Goal: Information Seeking & Learning: Stay updated

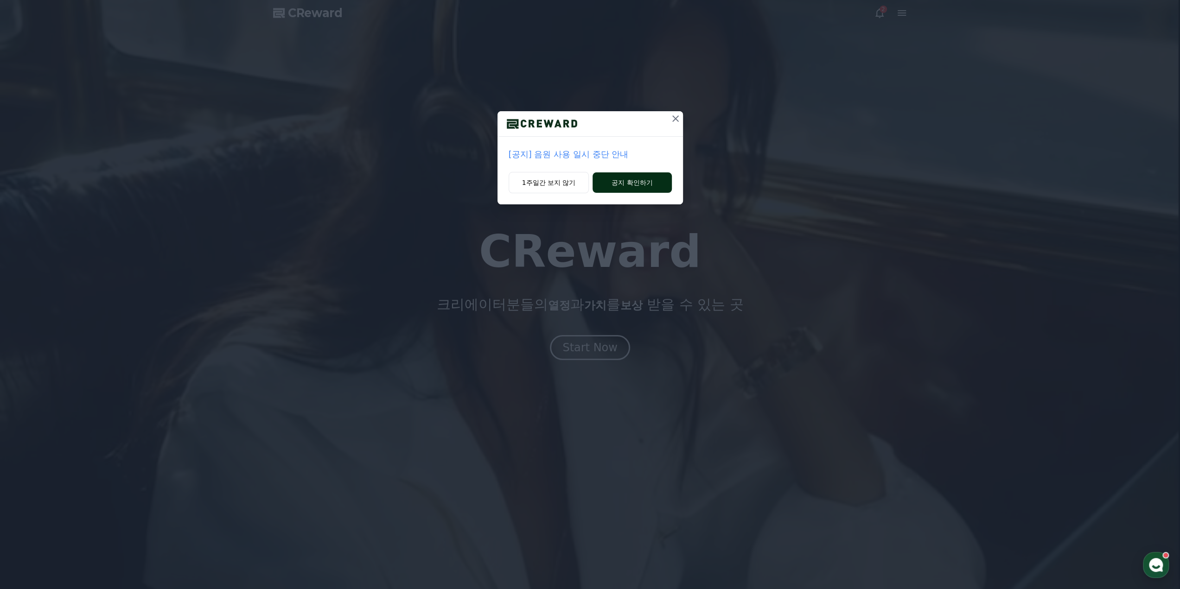
click at [625, 181] on button "공지 확인하기" at bounding box center [631, 182] width 79 height 20
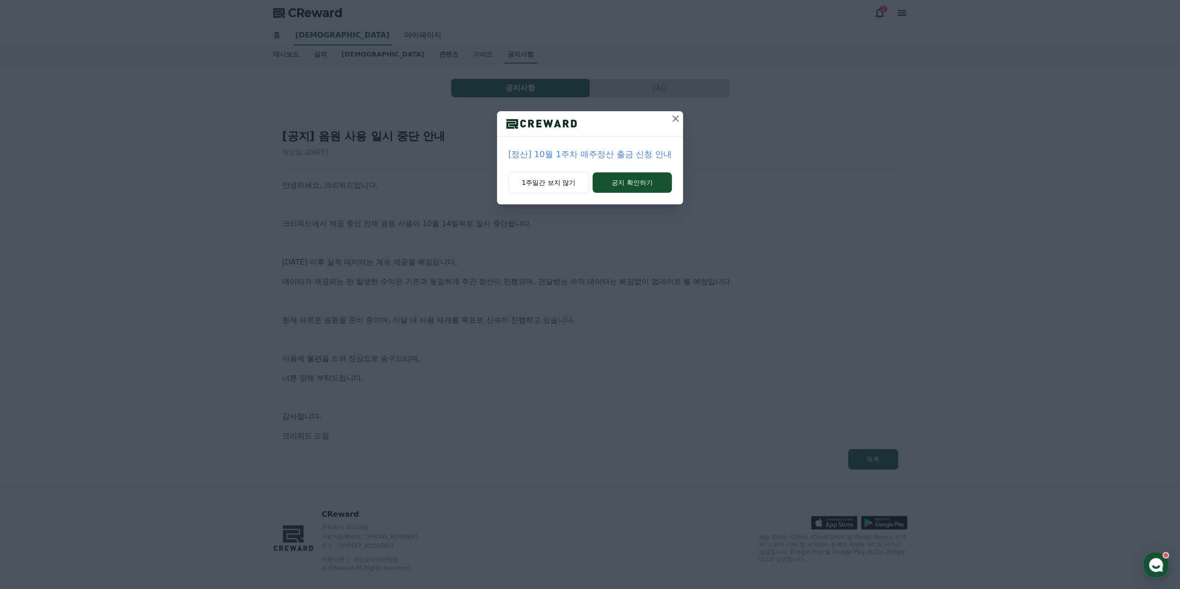
click at [676, 115] on icon at bounding box center [675, 118] width 11 height 11
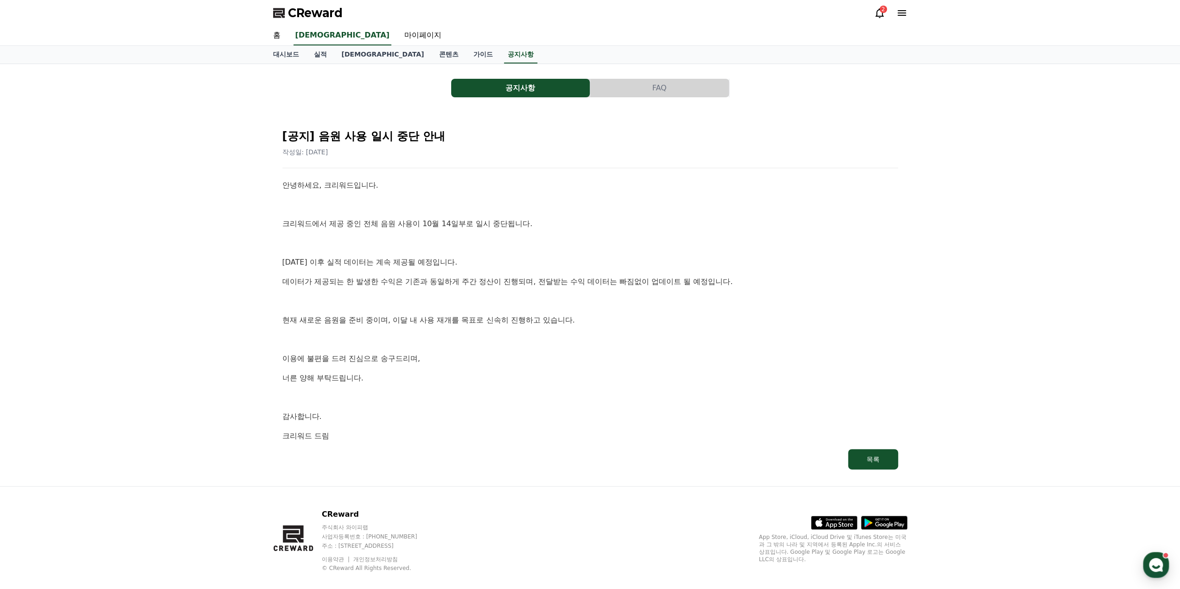
click at [879, 14] on icon at bounding box center [879, 12] width 11 height 11
